Goal: Navigation & Orientation: Find specific page/section

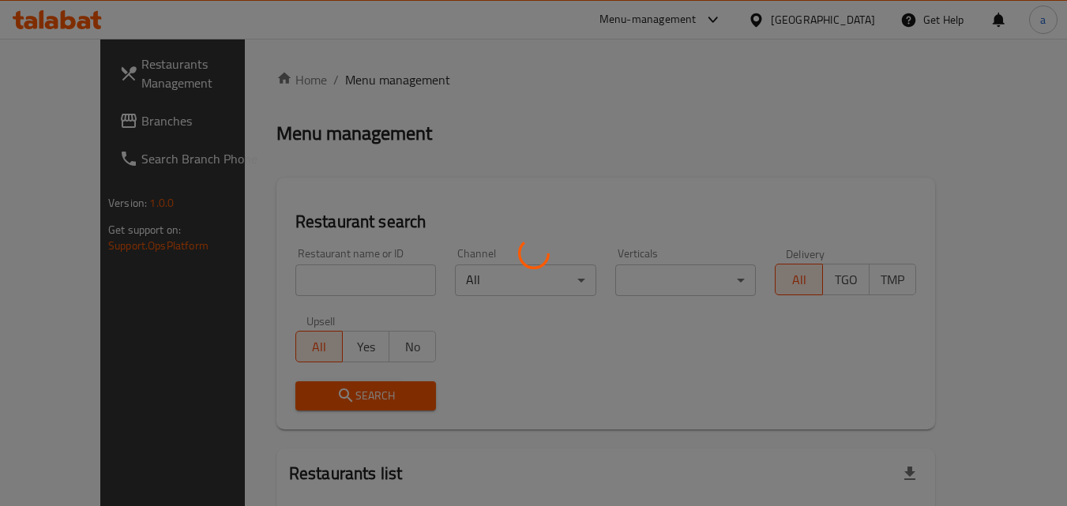
click at [842, 26] on div at bounding box center [533, 253] width 1067 height 506
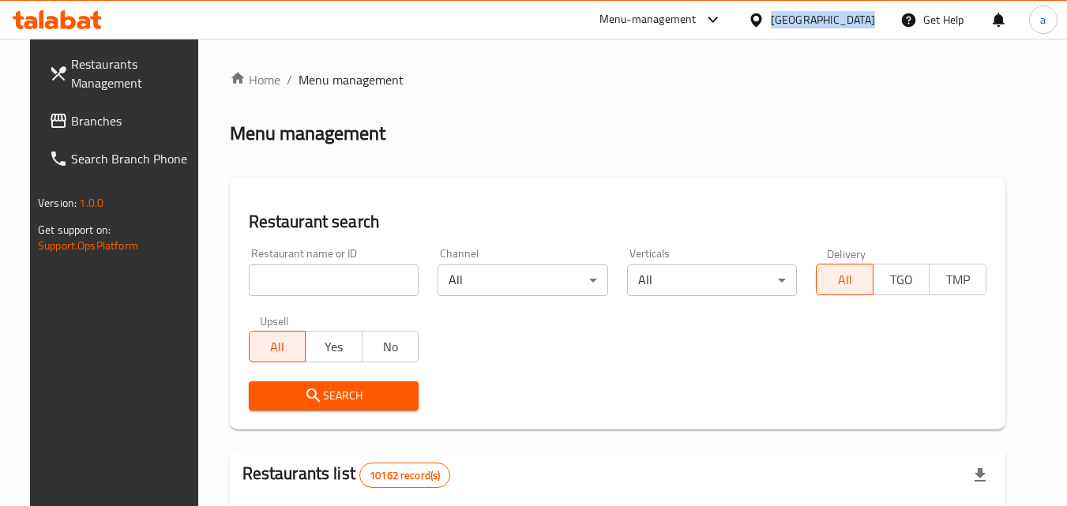
click at [771, 26] on div at bounding box center [759, 19] width 23 height 17
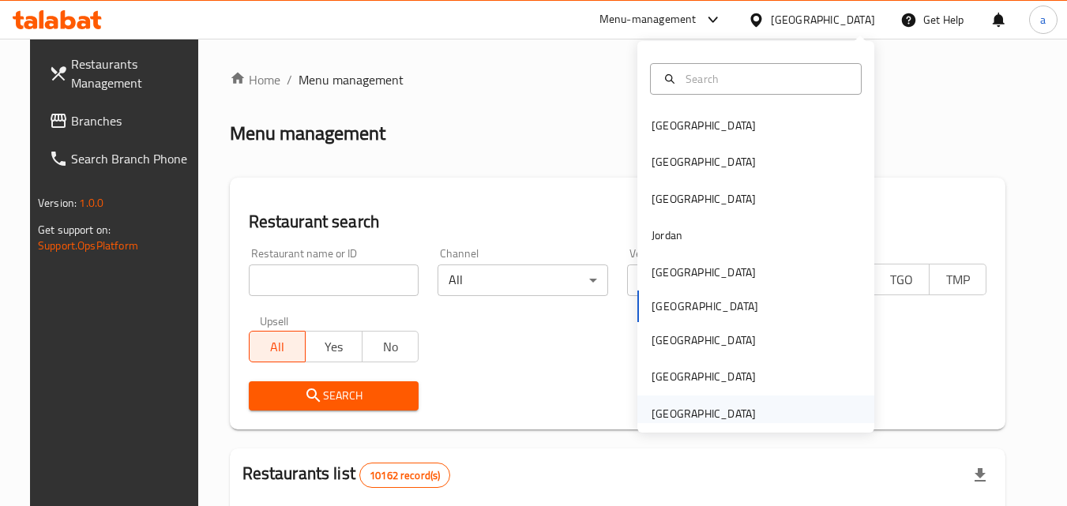
click at [694, 409] on div "[GEOGRAPHIC_DATA]" at bounding box center [703, 413] width 104 height 17
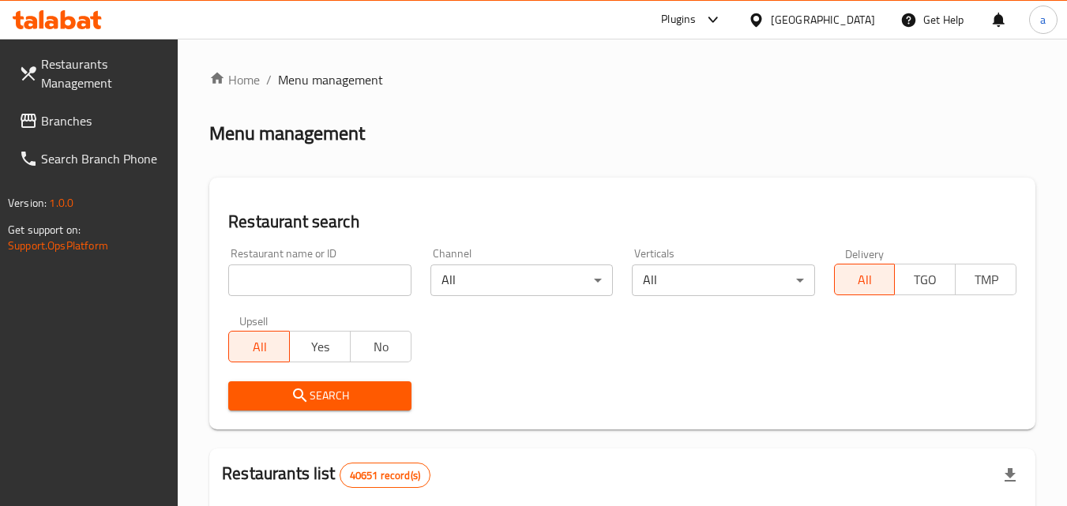
click at [47, 122] on span "Branches" at bounding box center [103, 120] width 125 height 19
